Goal: Task Accomplishment & Management: Complete application form

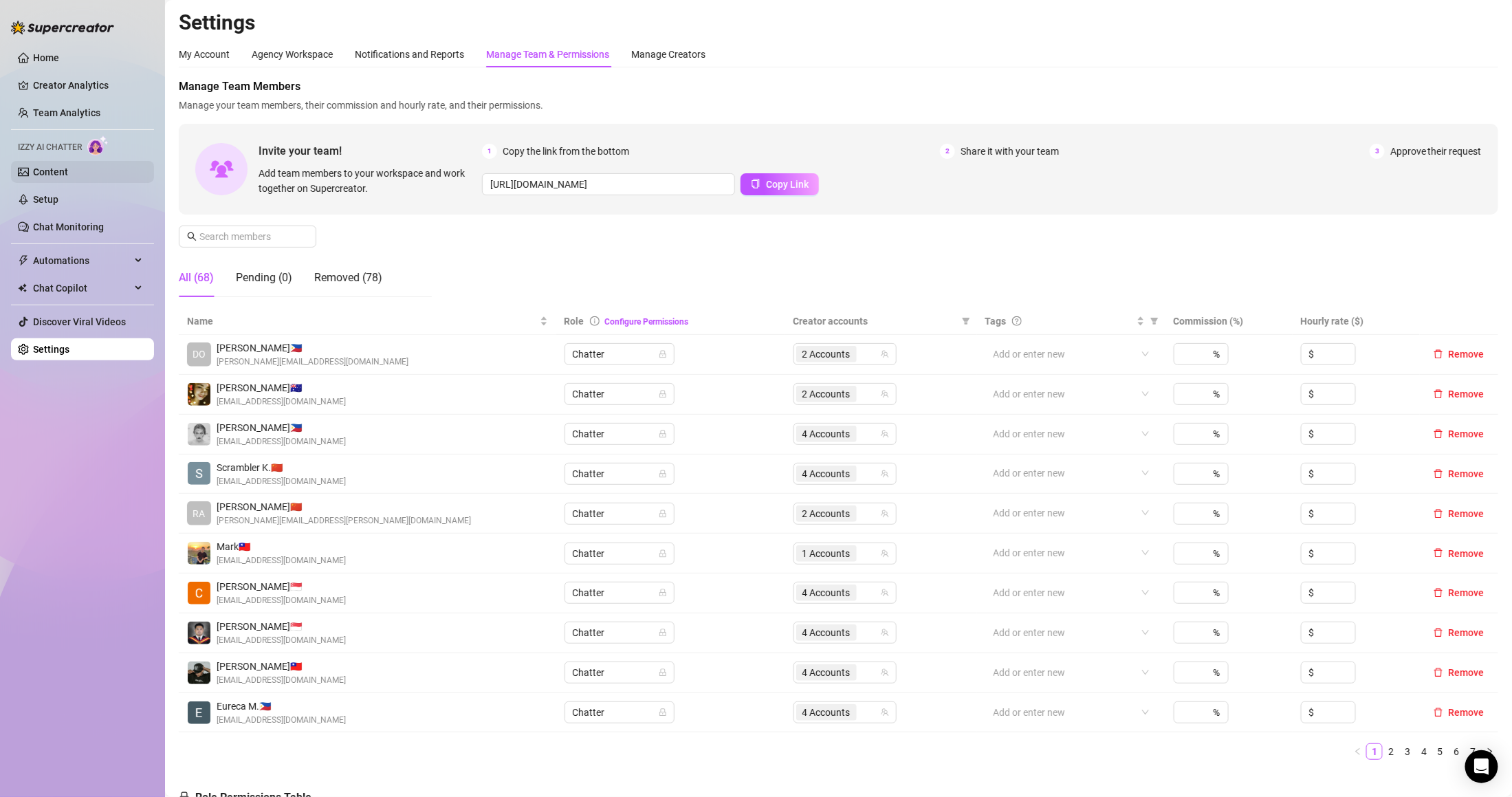
click at [68, 175] on link "Content" at bounding box center [50, 172] width 35 height 11
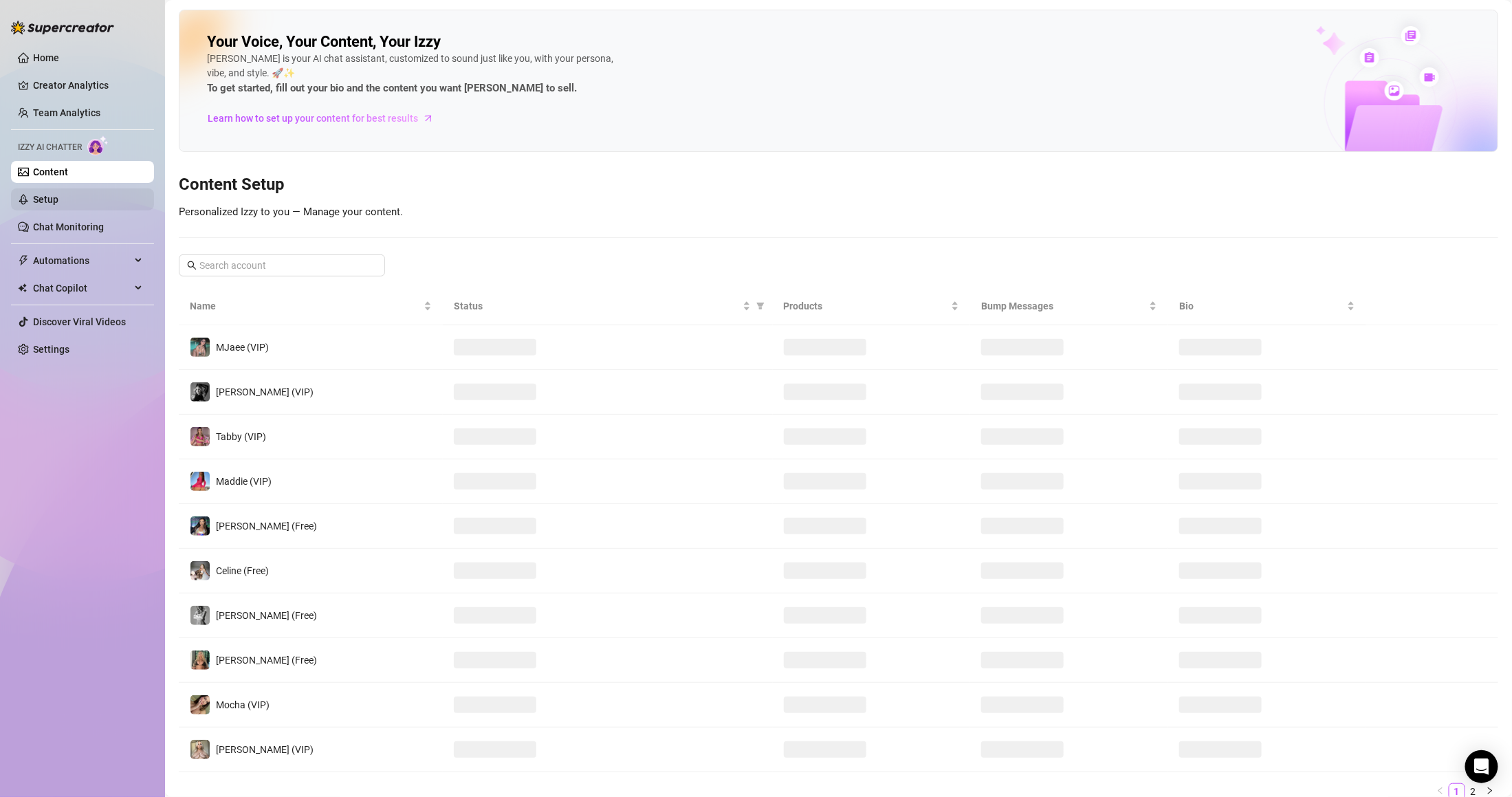
click at [58, 196] on link "Setup" at bounding box center [46, 200] width 26 height 11
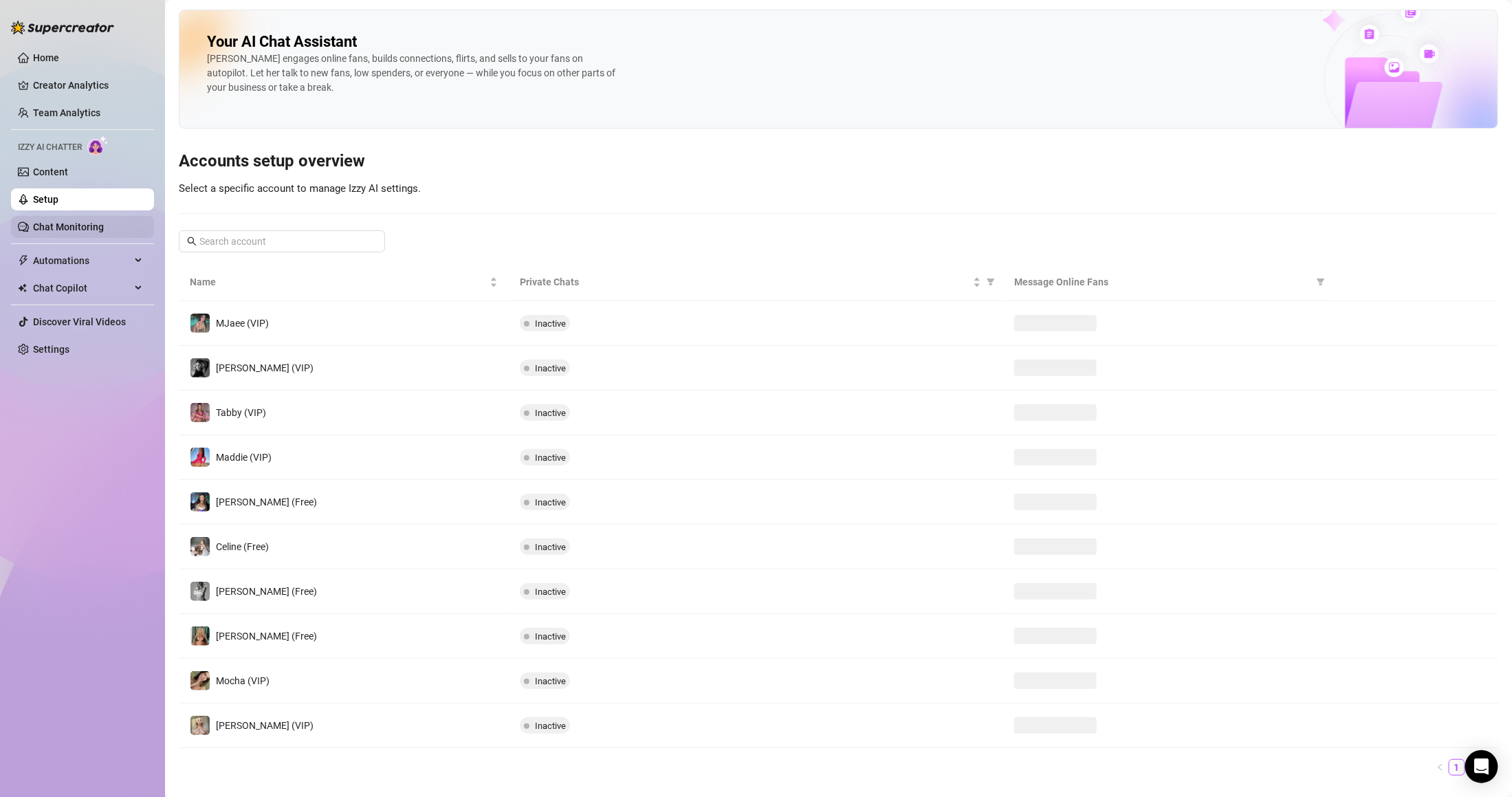
click at [89, 221] on link "Chat Monitoring" at bounding box center [68, 227] width 71 height 11
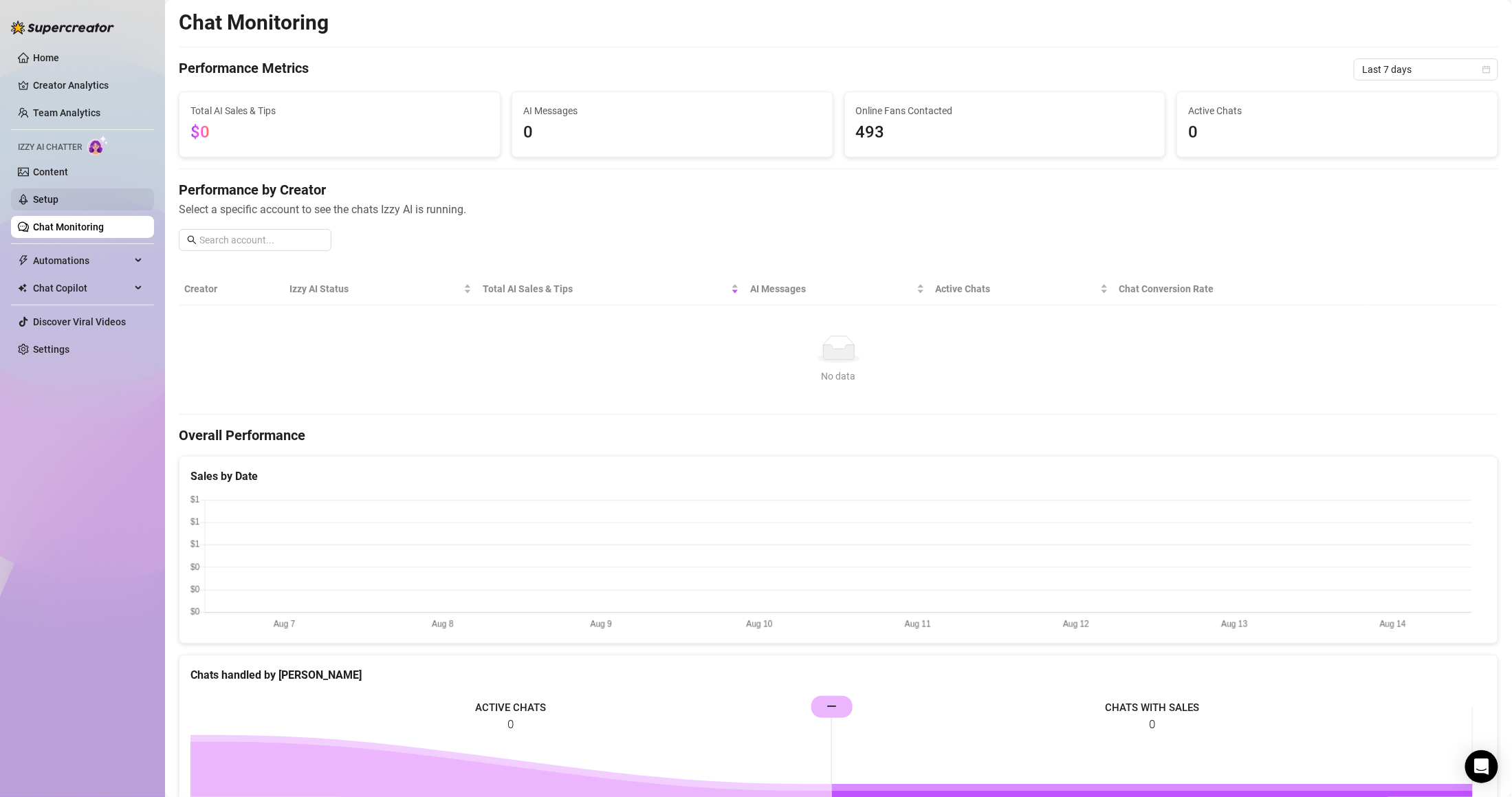
click at [56, 188] on ul "Home Creator Analytics Team Analytics Izzy AI Chatter Content Setup Chat Monito…" at bounding box center [82, 204] width 143 height 325
click at [58, 194] on link "Setup" at bounding box center [46, 200] width 26 height 11
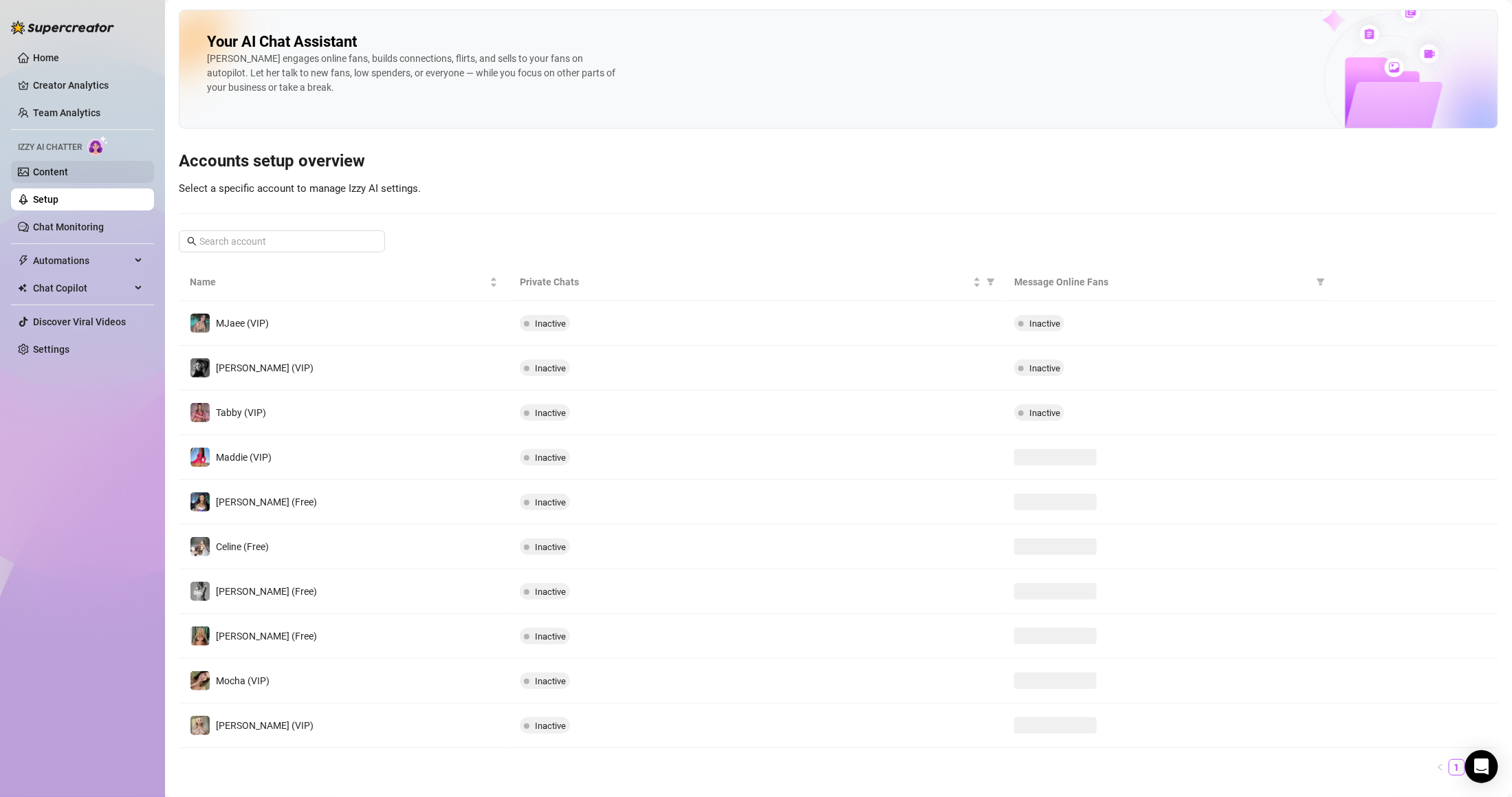
click at [68, 177] on link "Content" at bounding box center [50, 172] width 35 height 11
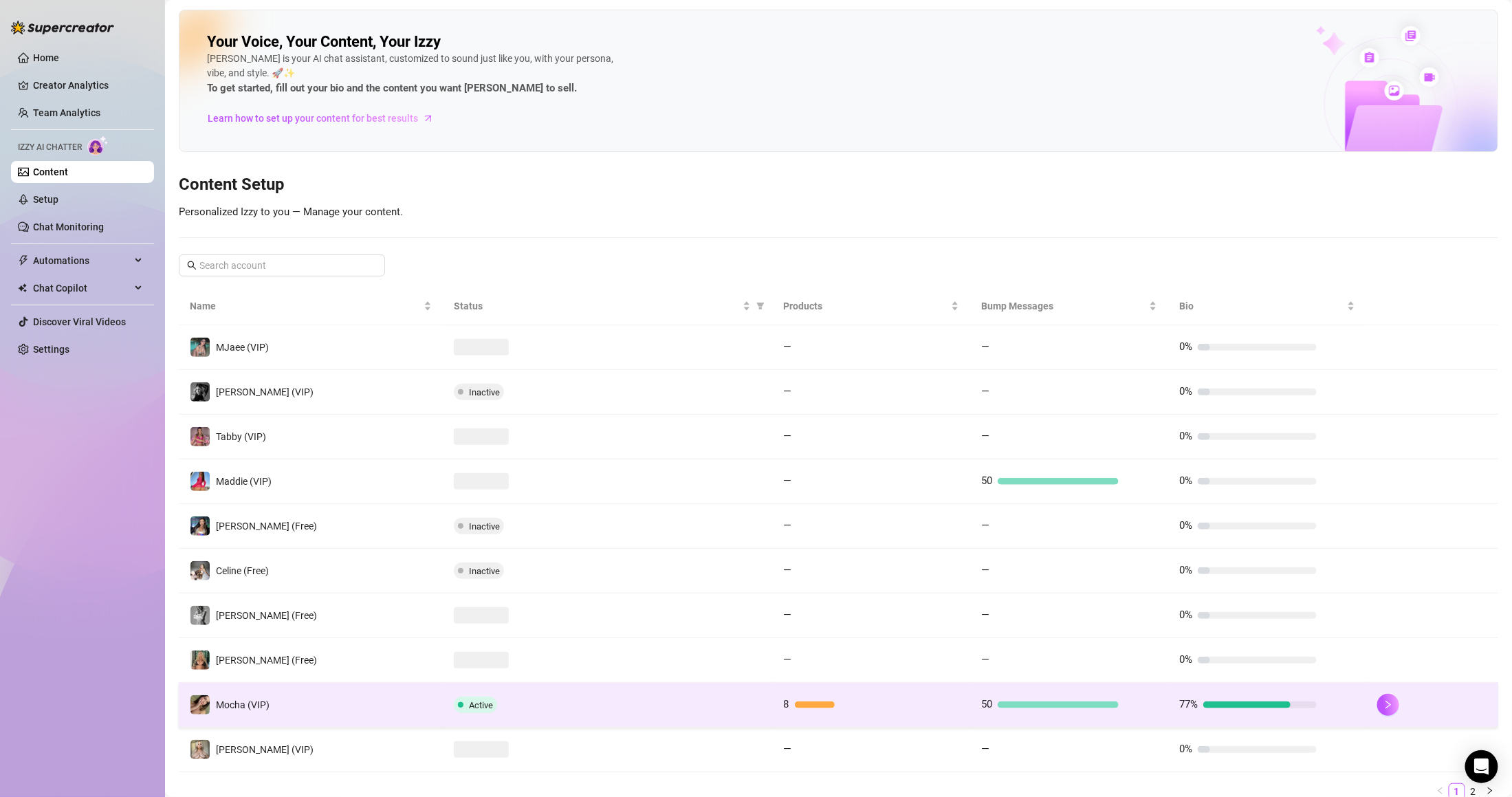
click at [288, 711] on td "Mocha (VIP)" at bounding box center [311, 705] width 264 height 45
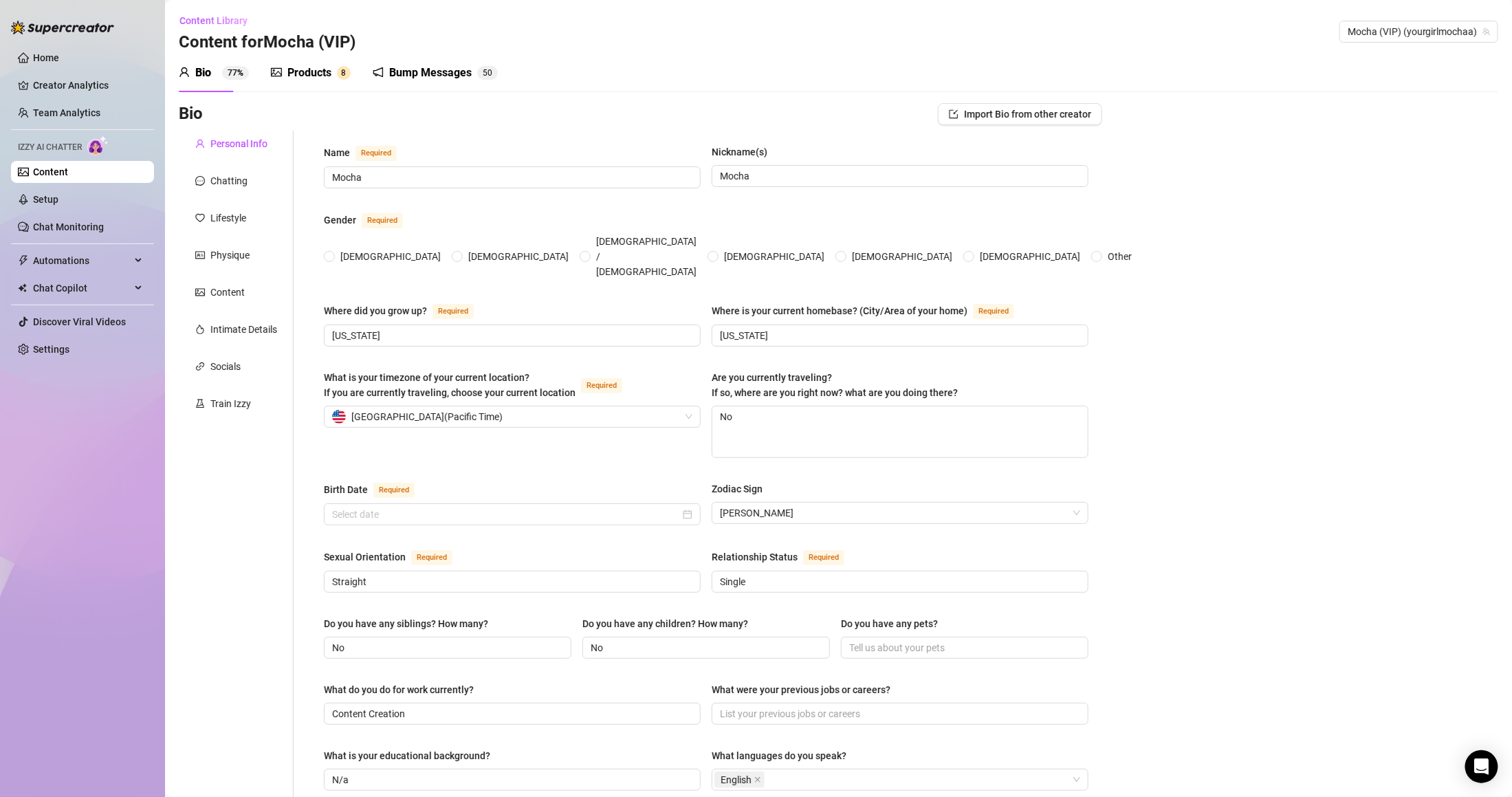
radio input "true"
click at [241, 249] on div "Physique" at bounding box center [229, 255] width 39 height 15
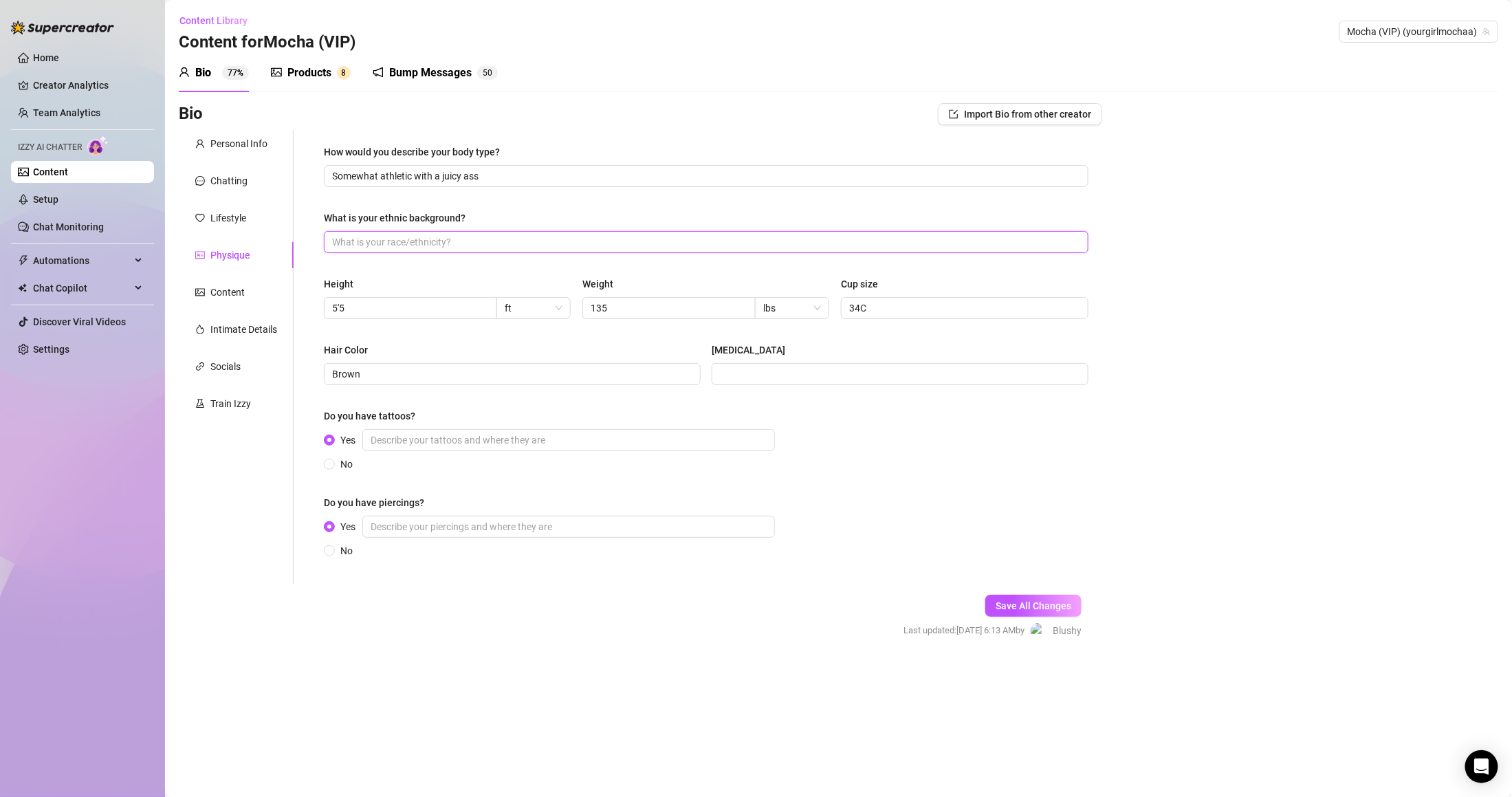
click at [361, 237] on input "What is your ethnic background?" at bounding box center [705, 241] width 746 height 15
drag, startPoint x: 320, startPoint y: 213, endPoint x: 555, endPoint y: 224, distance: 235.3
click at [555, 224] on div "How would you describe your body type? Somewhat athletic with a juicy ass What …" at bounding box center [706, 357] width 792 height 454
copy div "What is your ethnic background?"
click at [390, 241] on input "What is your ethnic background?" at bounding box center [705, 241] width 746 height 15
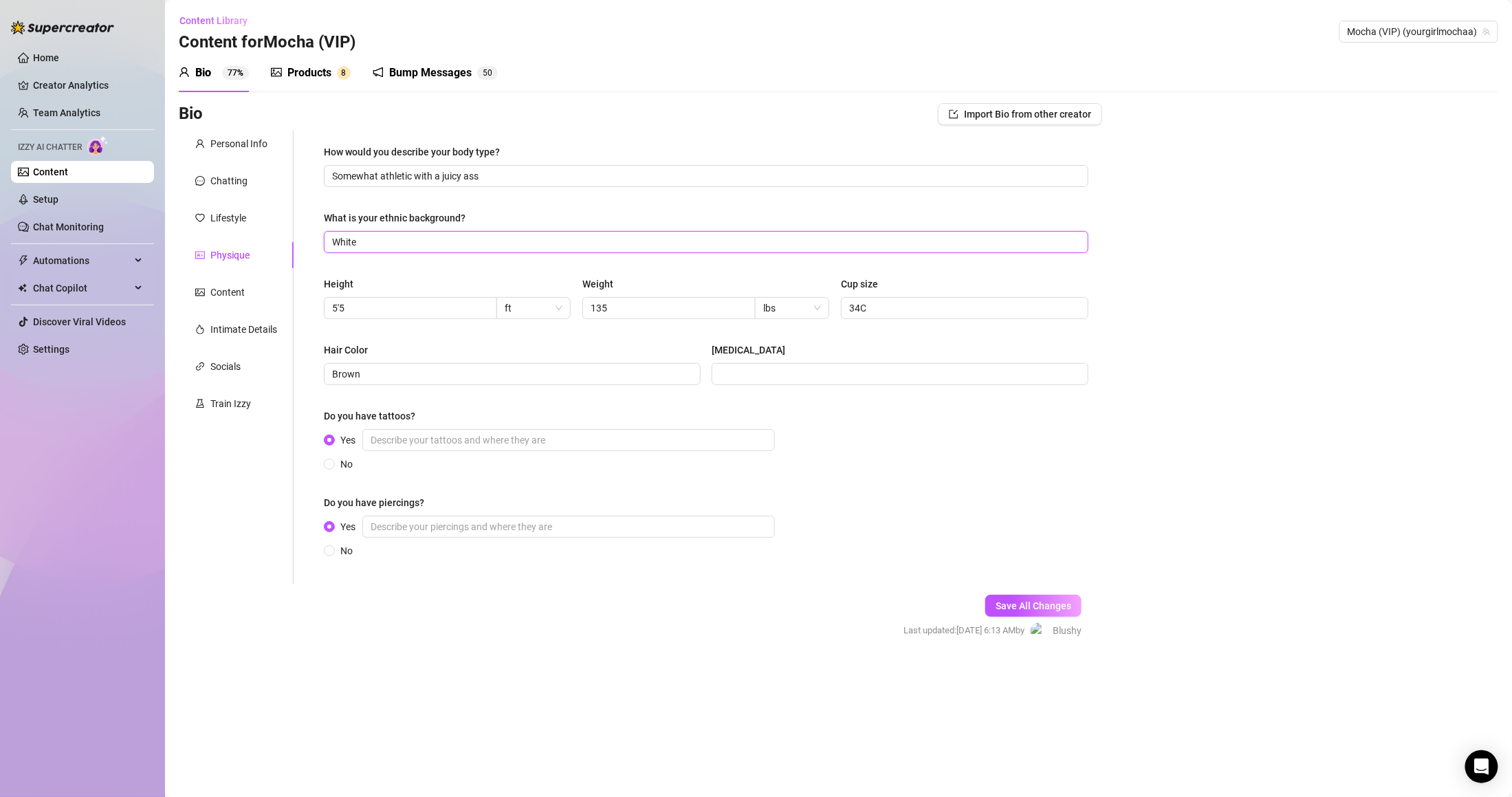
type input "White"
click at [452, 281] on div "Height" at bounding box center [448, 287] width 248 height 21
click at [219, 292] on div "Content" at bounding box center [227, 292] width 34 height 15
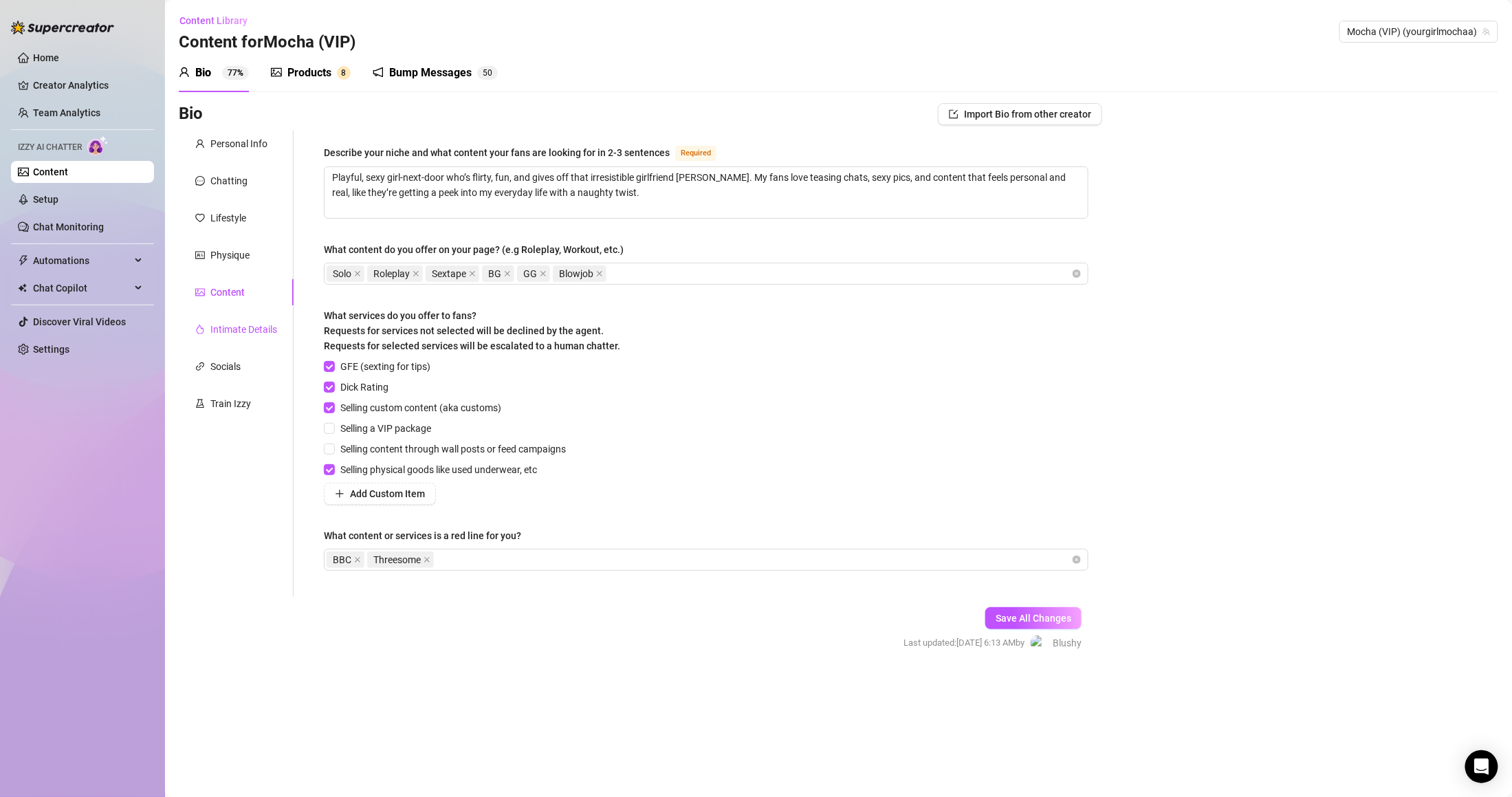
click at [241, 330] on div "Intimate Details" at bounding box center [243, 329] width 66 height 15
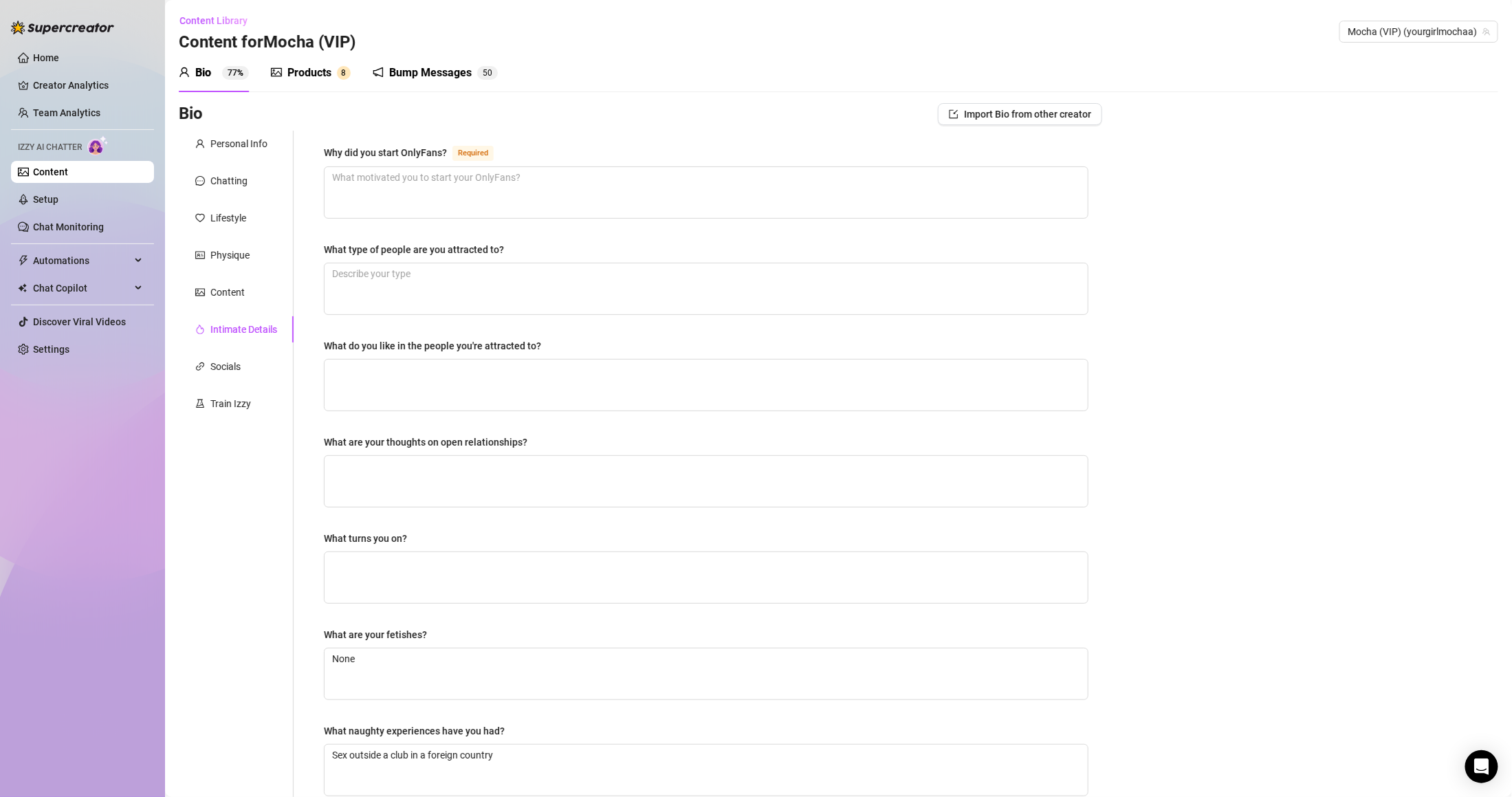
click at [328, 139] on div "Why did you start OnlyFans? Required What type of people are you attracted to? …" at bounding box center [706, 476] width 792 height 692
copy div "Why did you start OnlyFans?"
drag, startPoint x: 319, startPoint y: 149, endPoint x: 450, endPoint y: 146, distance: 131.0
click at [450, 146] on div "Why did you start OnlyFans? Required What type of people are you attracted to? …" at bounding box center [706, 476] width 792 height 692
drag, startPoint x: 328, startPoint y: 249, endPoint x: 579, endPoint y: 239, distance: 251.2
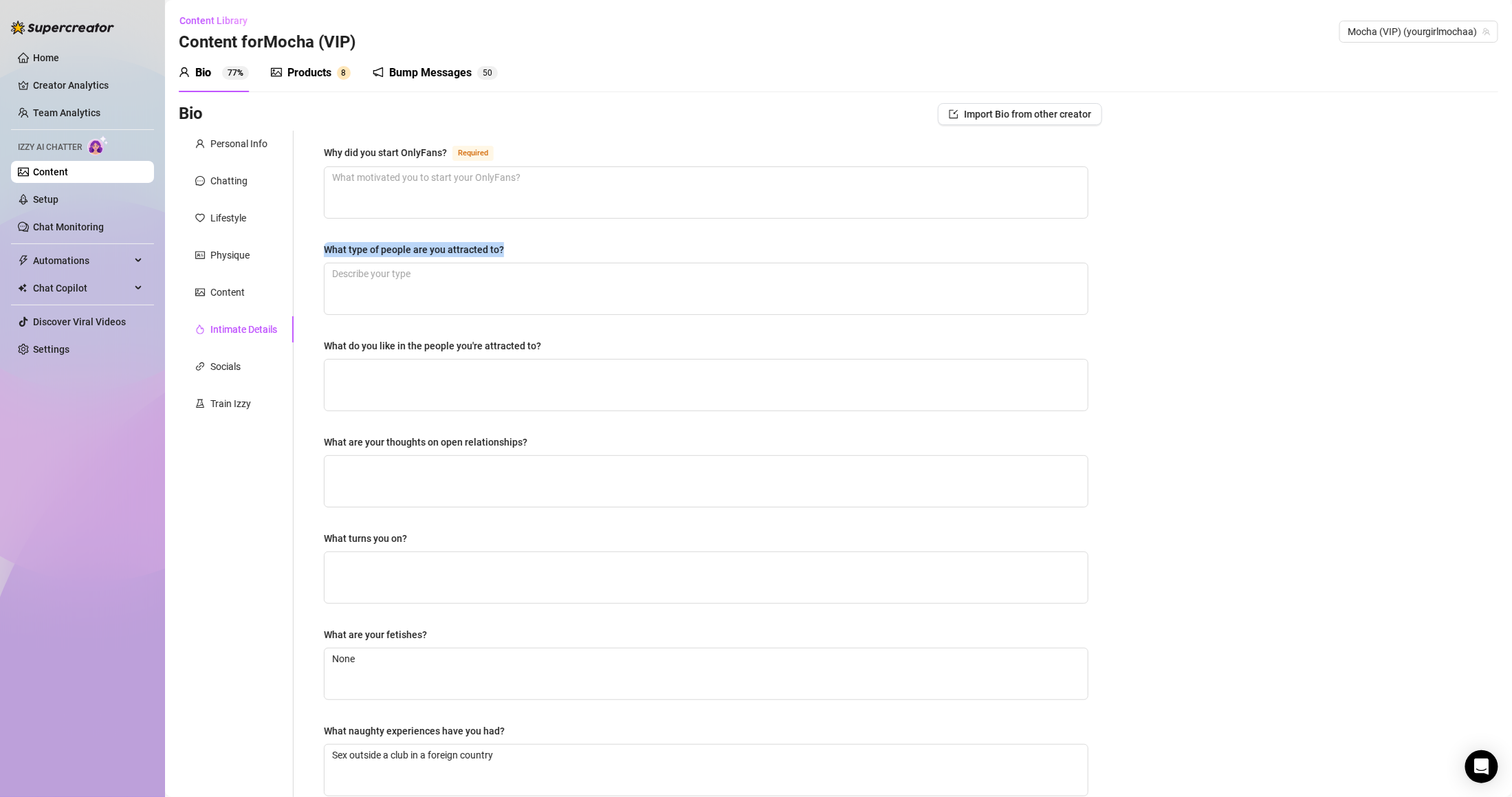
click at [579, 239] on div "Why did you start OnlyFans? Required What type of people are you attracted to? …" at bounding box center [706, 476] width 792 height 692
copy div "What type of people are you attracted to?"
drag, startPoint x: 316, startPoint y: 349, endPoint x: 604, endPoint y: 348, distance: 288.0
click at [604, 348] on div "Why did you start OnlyFans? Required What type of people are you attracted to? …" at bounding box center [706, 476] width 792 height 692
copy div "What do you like in the people you're attracted to?"
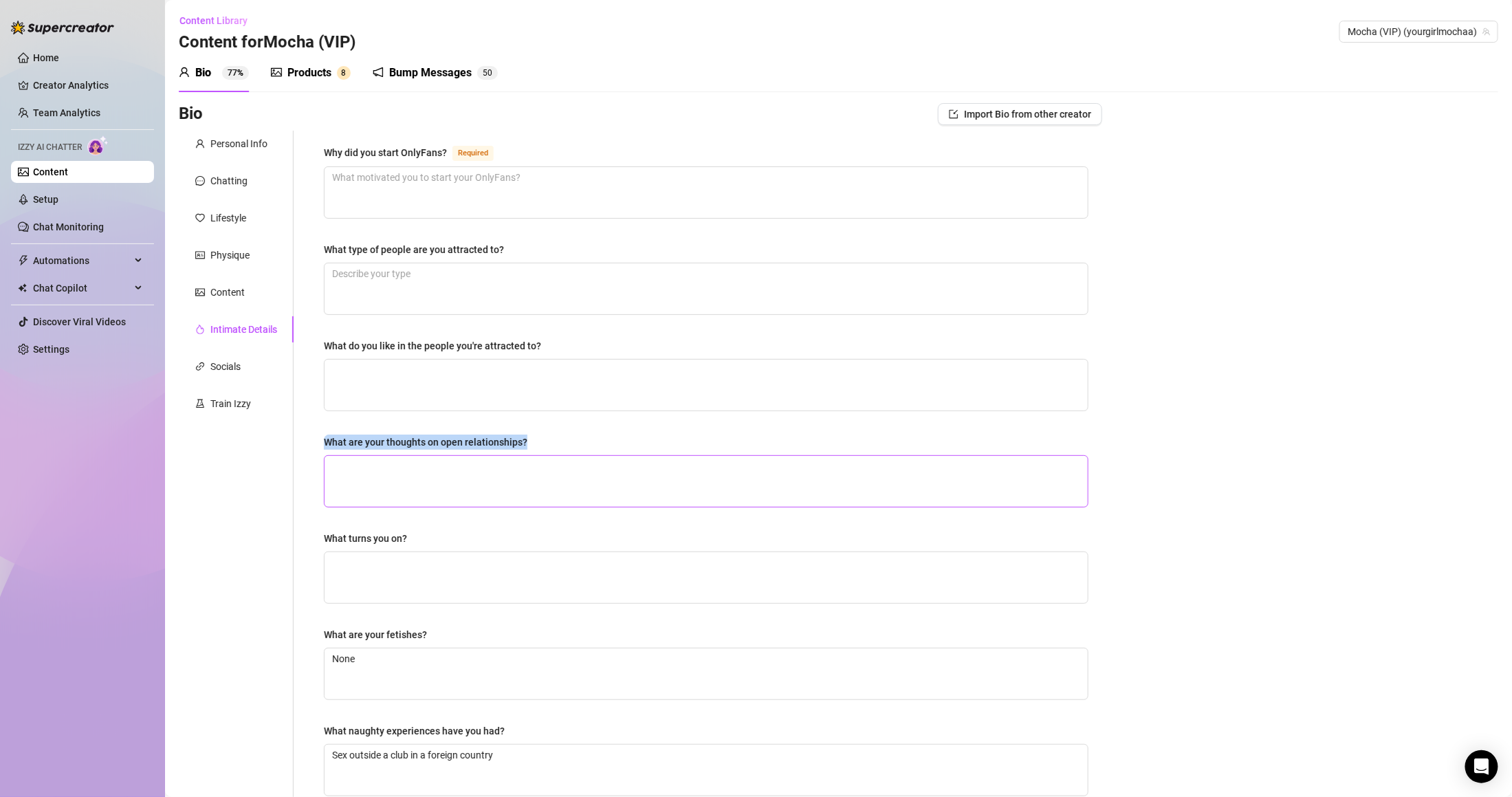
drag, startPoint x: 318, startPoint y: 441, endPoint x: 636, endPoint y: 459, distance: 318.5
click at [636, 459] on div "Why did you start OnlyFans? Required What type of people are you attracted to? …" at bounding box center [706, 476] width 792 height 692
copy div "What are your thoughts on open relationships?"
drag, startPoint x: 317, startPoint y: 546, endPoint x: 456, endPoint y: 544, distance: 139.0
click at [456, 544] on div "Why did you start OnlyFans? Required What type of people are you attracted to? …" at bounding box center [706, 476] width 792 height 692
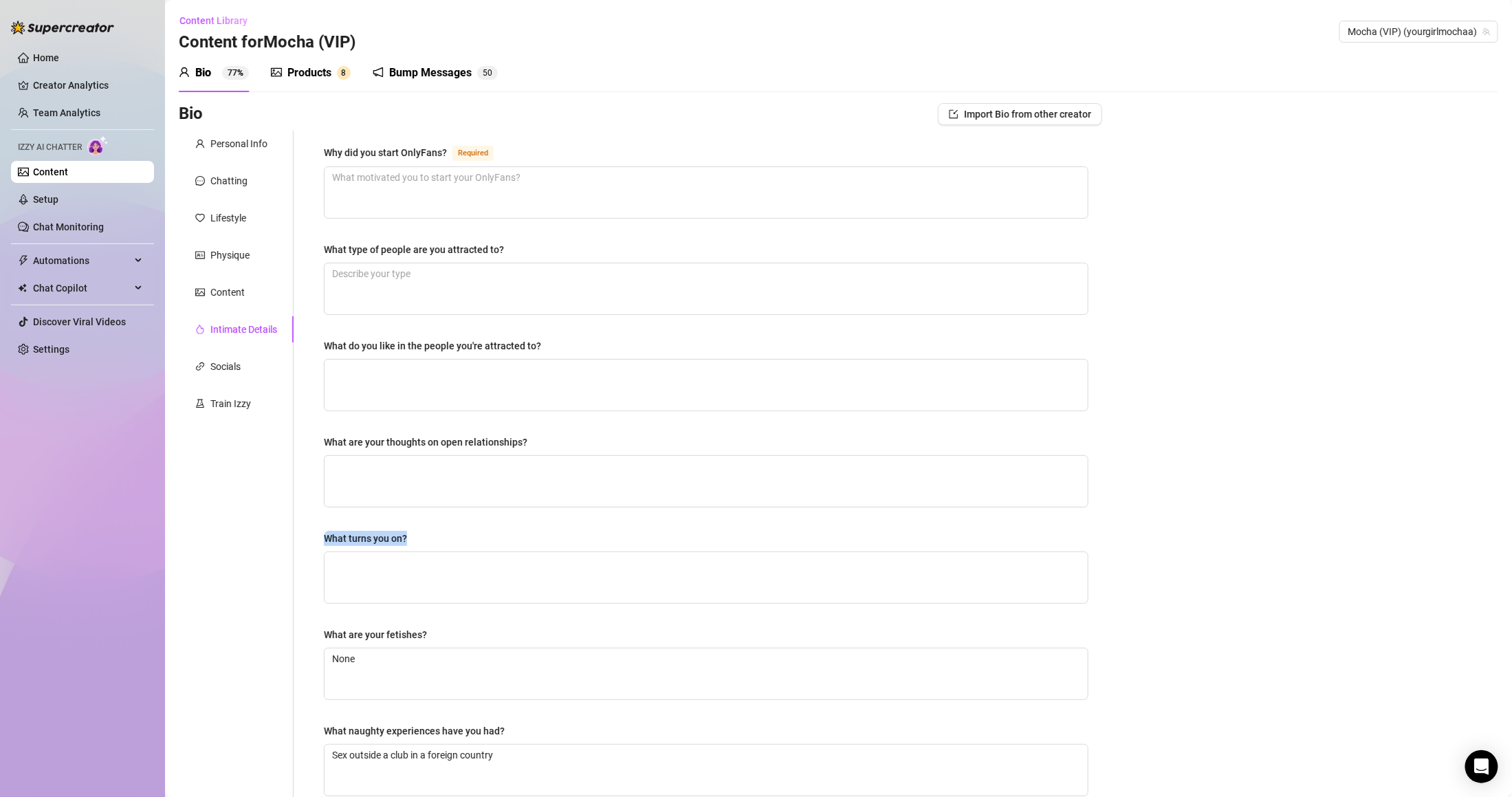
copy div "What turns you on?"
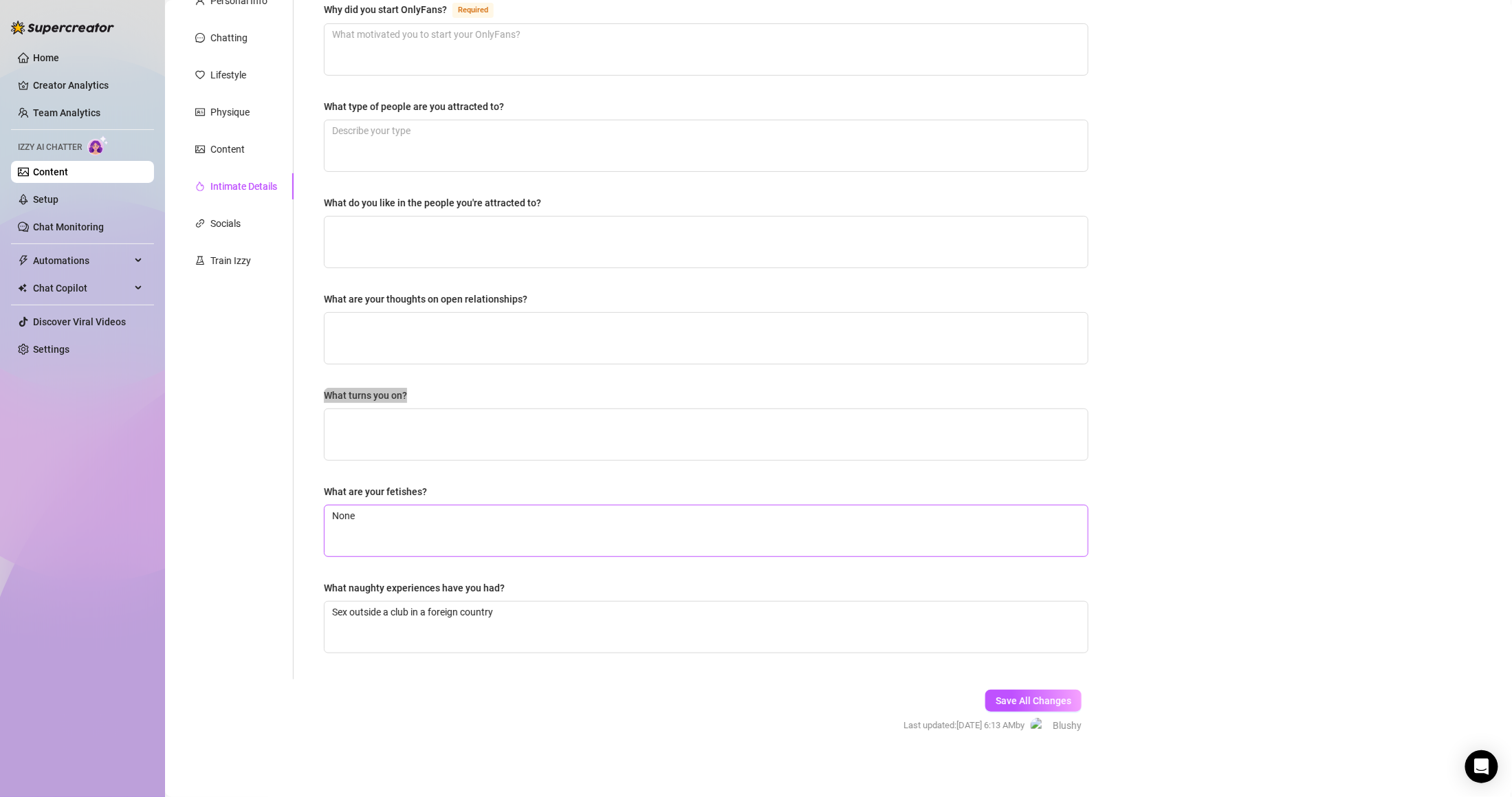
scroll to position [146, 0]
drag, startPoint x: 324, startPoint y: 574, endPoint x: 569, endPoint y: 576, distance: 245.0
click at [569, 576] on div "Why did you start OnlyFans? Required What type of people are you attracted to? …" at bounding box center [706, 330] width 765 height 664
copy div "What naughty experiences have you had?"
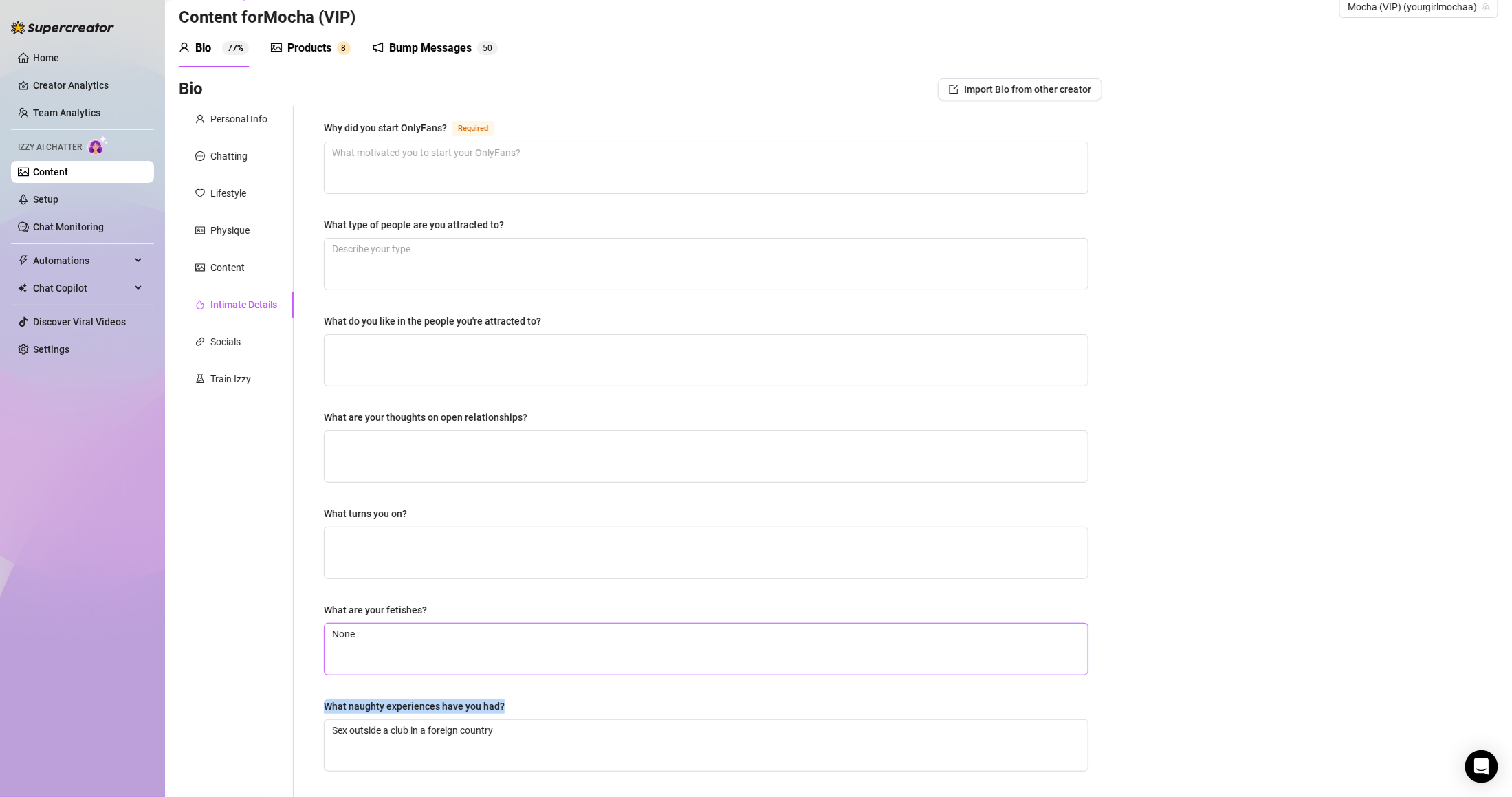
scroll to position [0, 0]
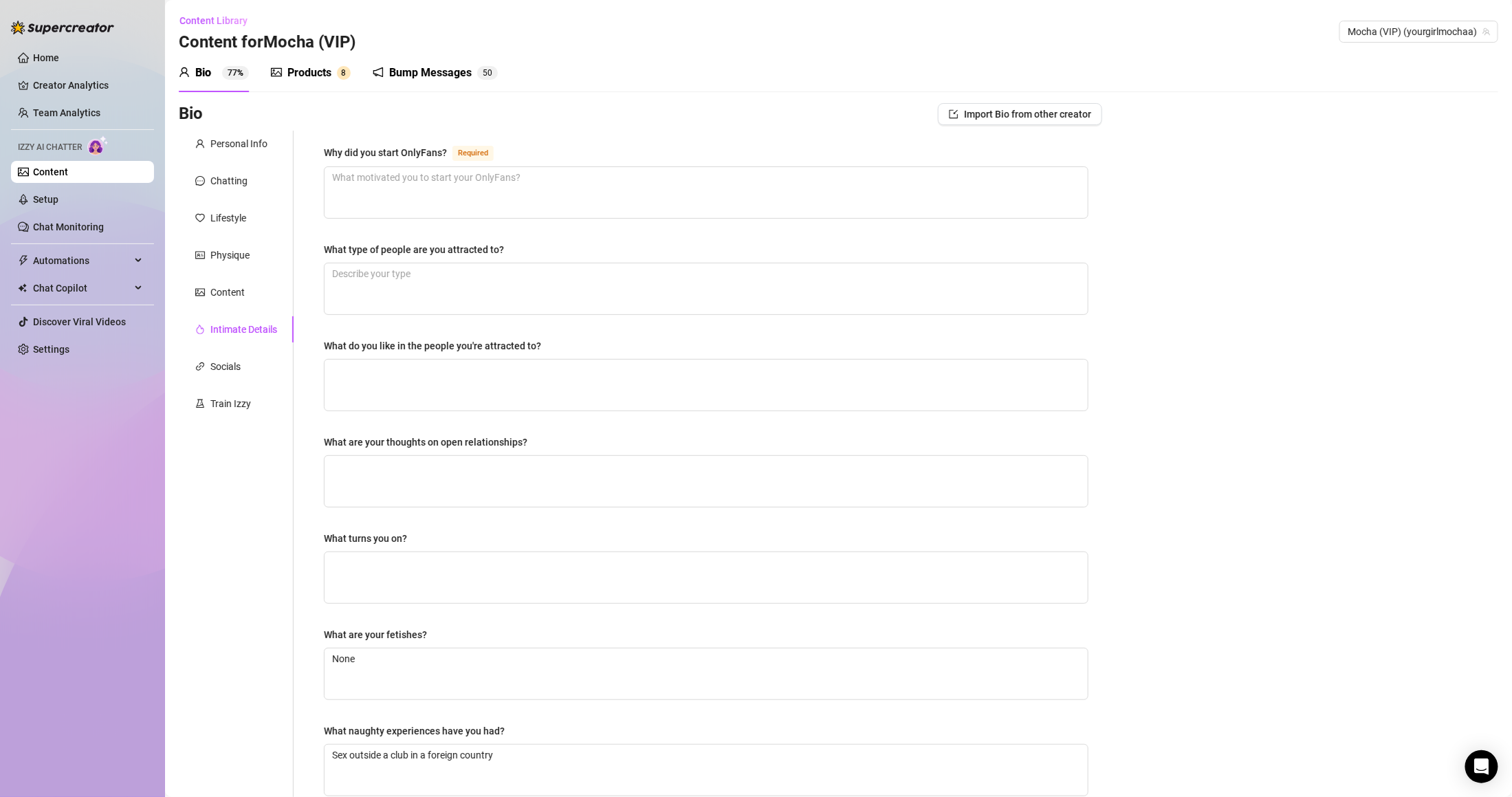
click at [439, 541] on div "What turns you on?" at bounding box center [706, 541] width 765 height 21
click at [220, 365] on div "Socials" at bounding box center [225, 366] width 30 height 15
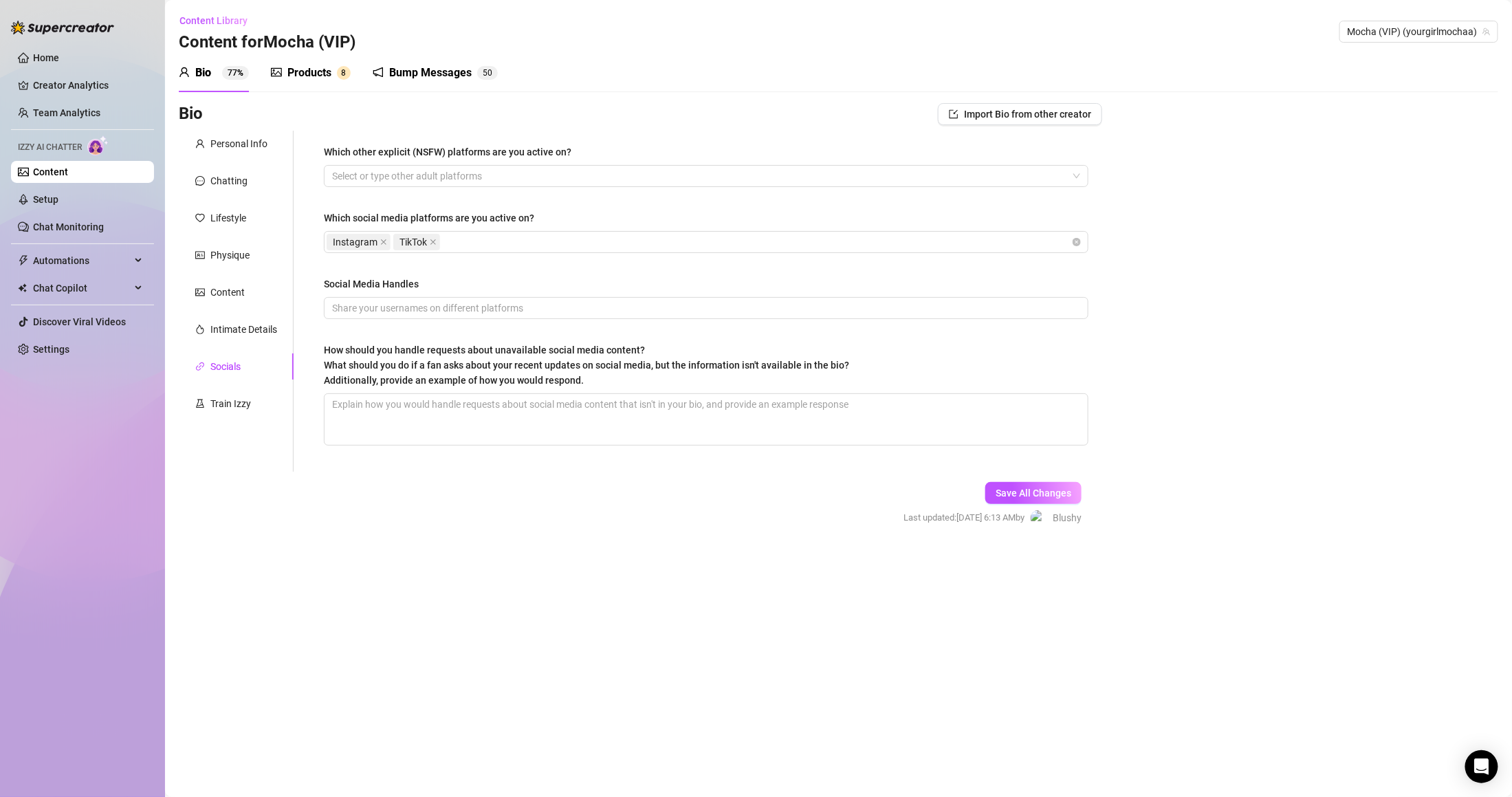
click at [234, 306] on div "Personal Info Chatting Lifestyle Physique Content Intimate Details Socials Trai…" at bounding box center [237, 301] width 115 height 341
click at [234, 295] on div "Content" at bounding box center [227, 292] width 34 height 15
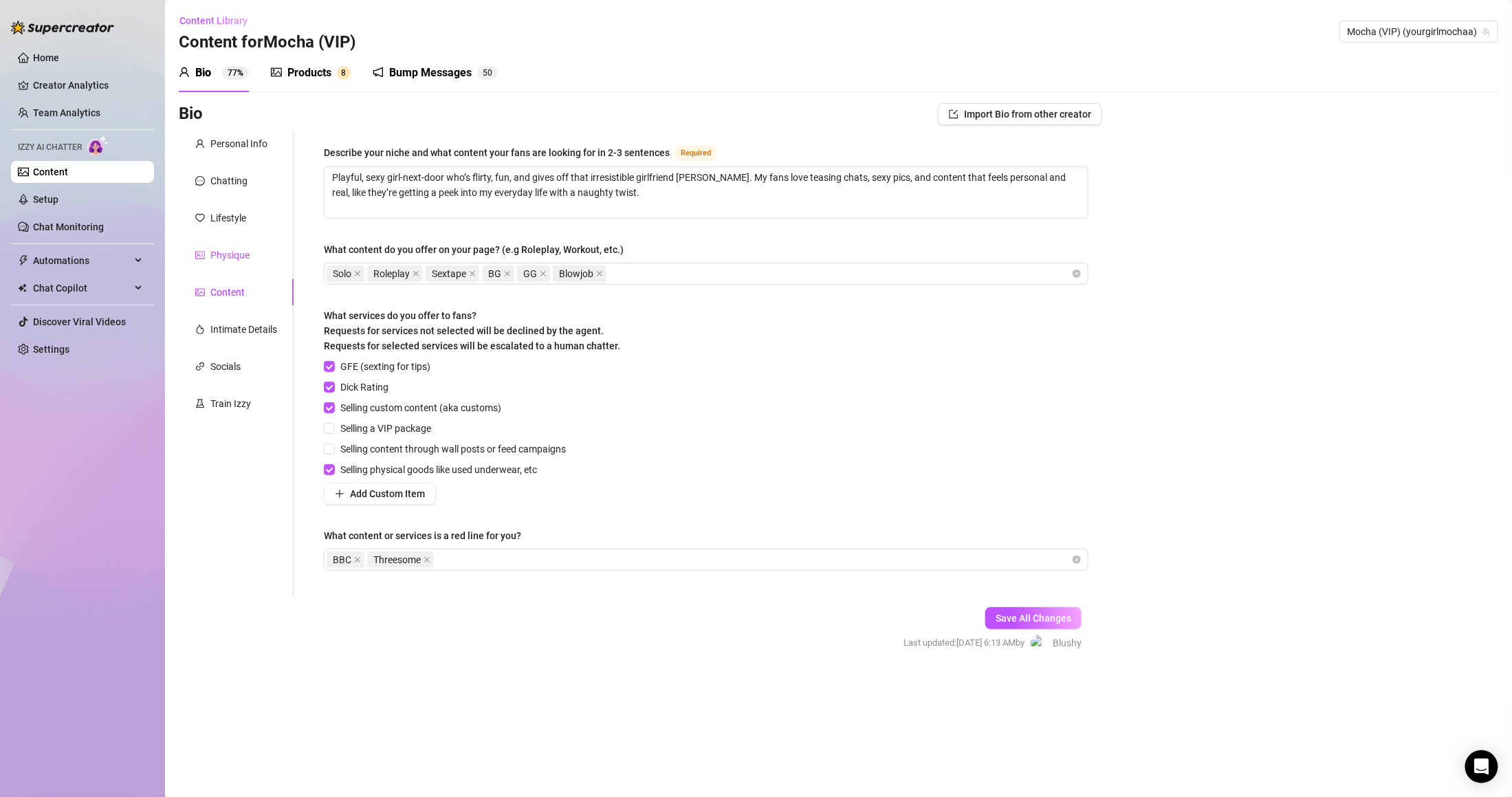
click at [234, 256] on div "Physique" at bounding box center [229, 255] width 39 height 15
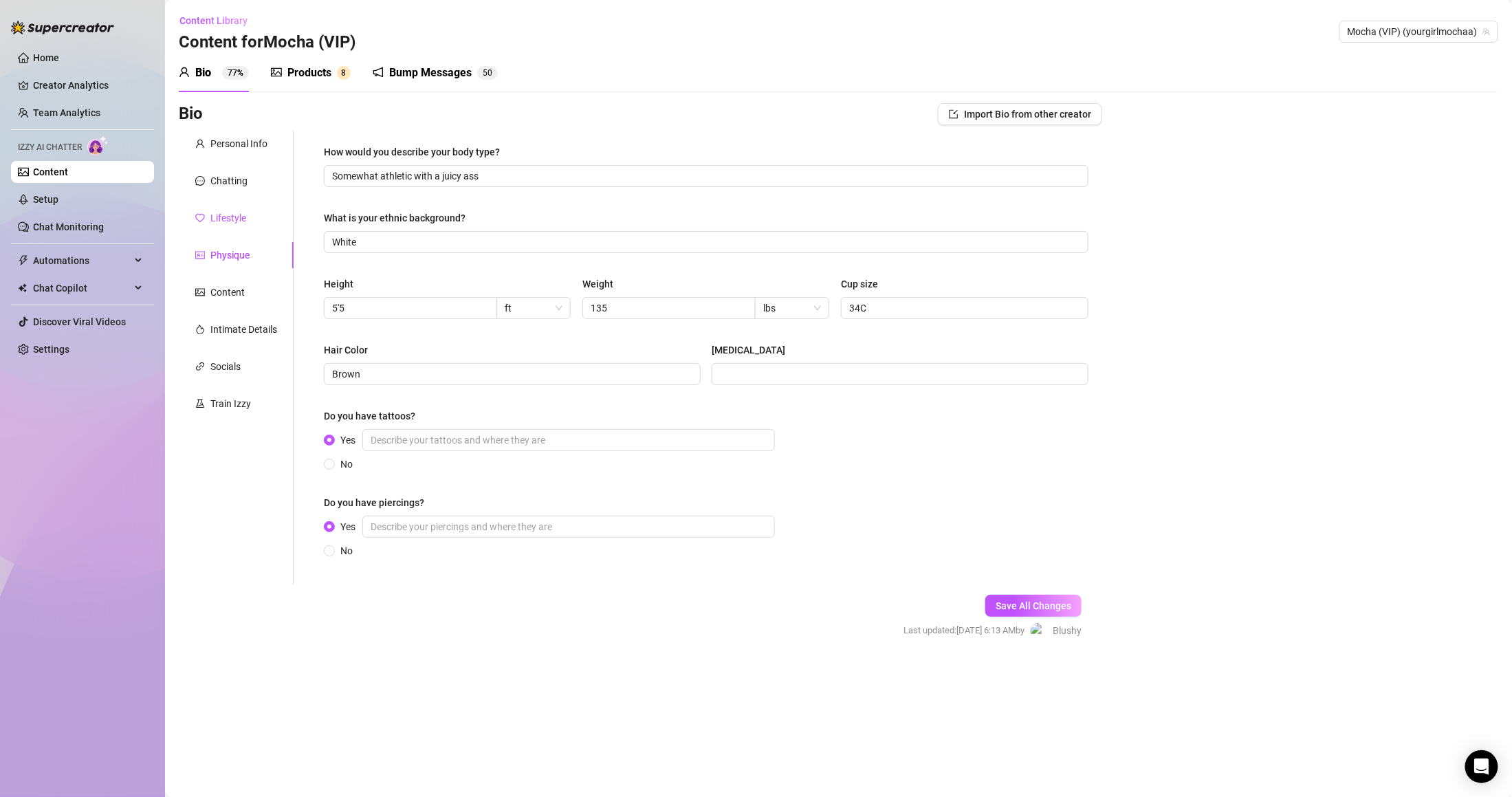
click at [236, 219] on div "Lifestyle" at bounding box center [228, 217] width 36 height 15
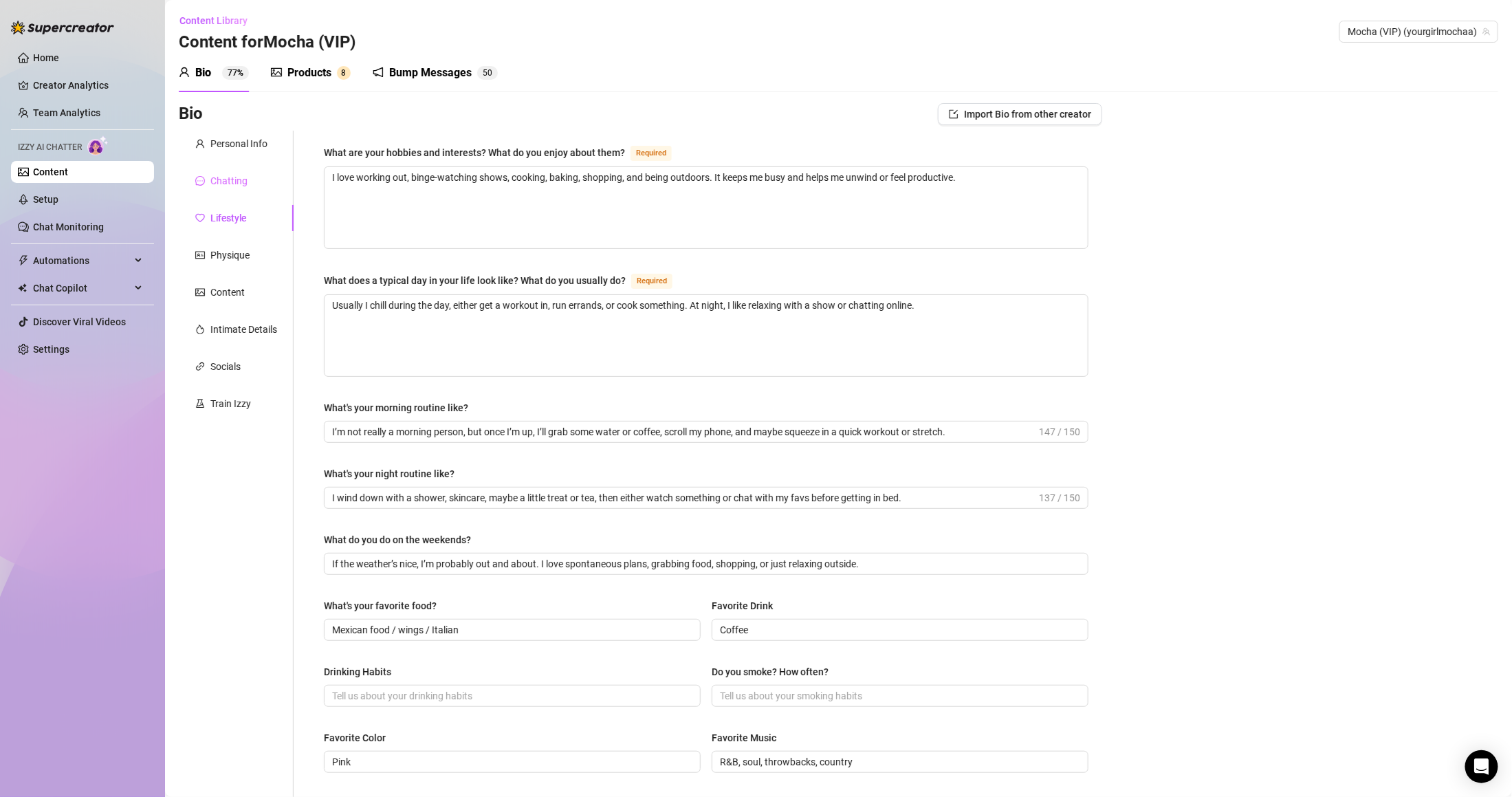
click at [229, 170] on div "Chatting" at bounding box center [237, 181] width 115 height 26
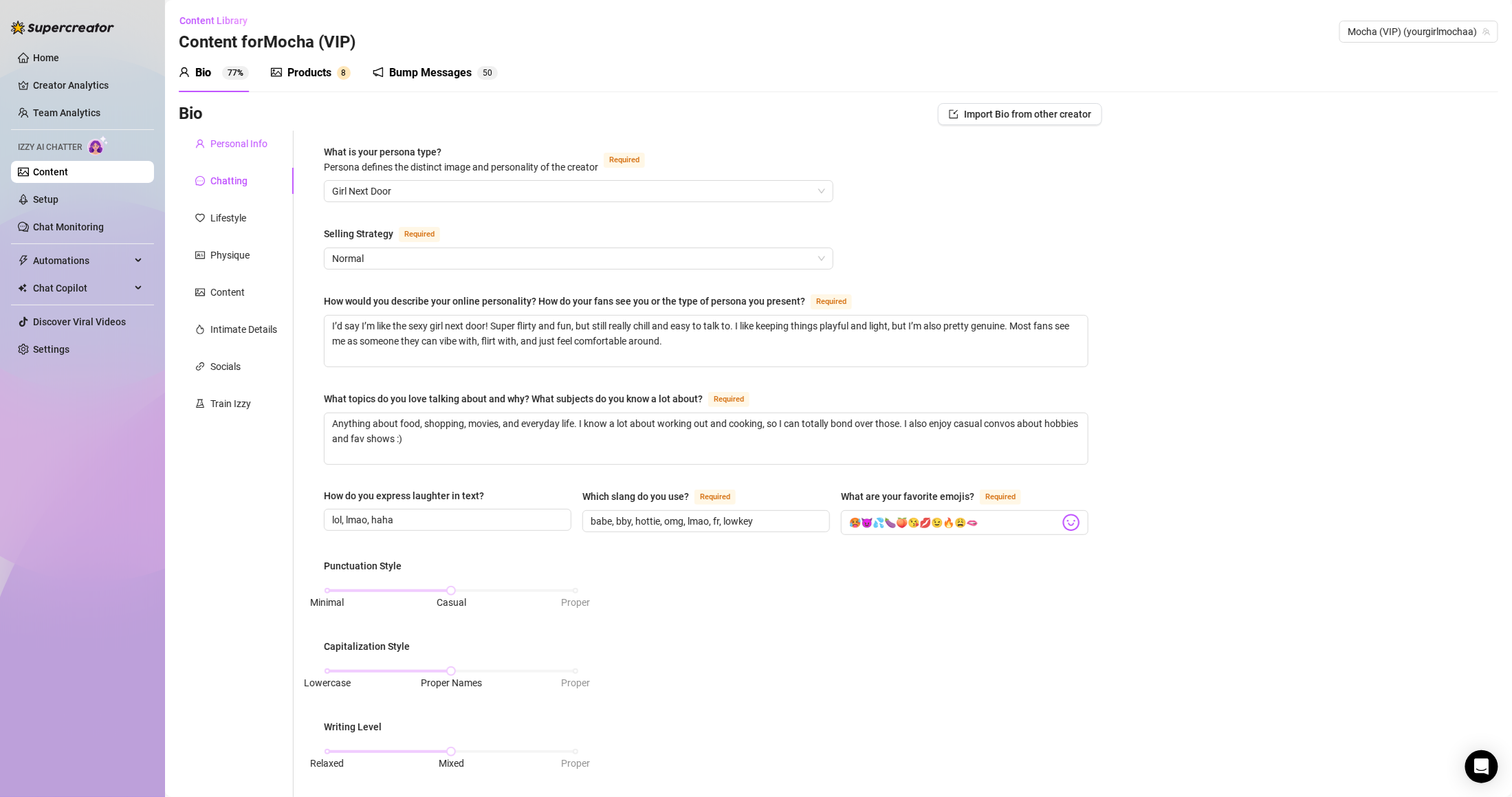
click at [229, 137] on div "Personal Info" at bounding box center [238, 143] width 57 height 15
